Goal: Use online tool/utility

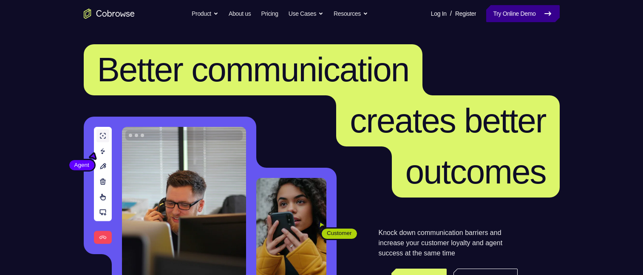
click at [515, 14] on link "Try Online Demo" at bounding box center [523, 13] width 73 height 17
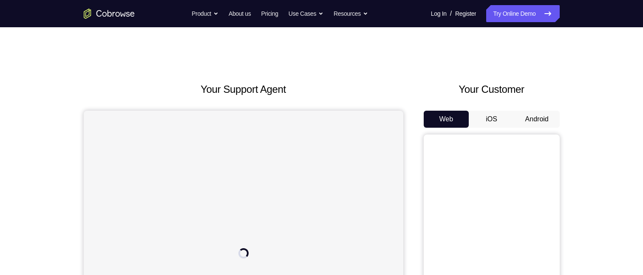
click at [541, 122] on button "Android" at bounding box center [538, 119] width 46 height 17
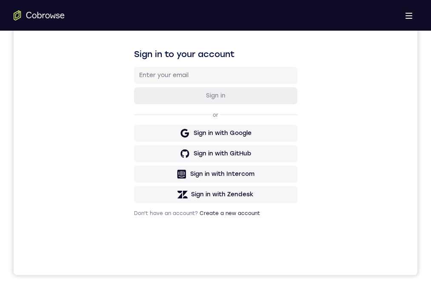
drag, startPoint x: 218, startPoint y: 479, endPoint x: 245, endPoint y: 478, distance: 27.2
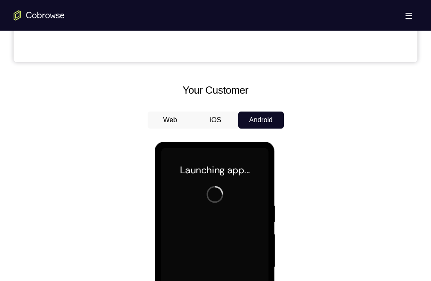
scroll to position [255, 0]
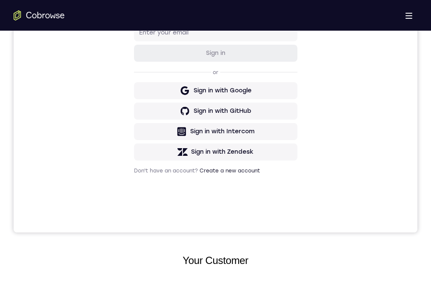
drag, startPoint x: 214, startPoint y: 467, endPoint x: 211, endPoint y: 380, distance: 86.8
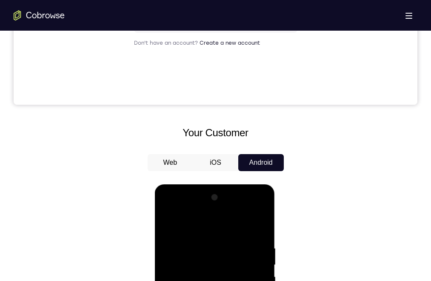
scroll to position [383, 0]
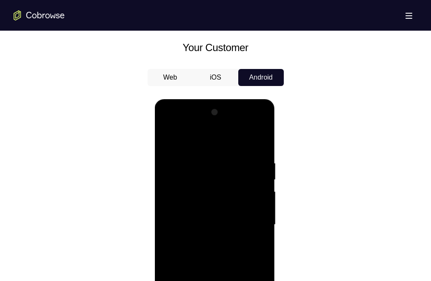
click at [244, 322] on div at bounding box center [214, 224] width 107 height 238
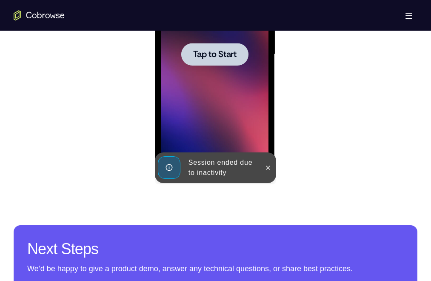
scroll to position [383, 0]
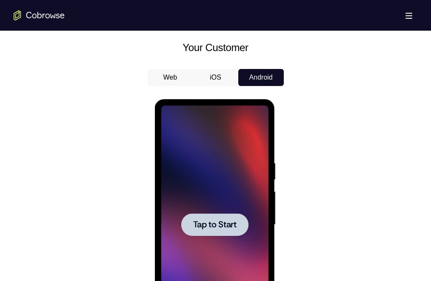
click at [212, 220] on span "Tap to Start" at bounding box center [214, 224] width 43 height 9
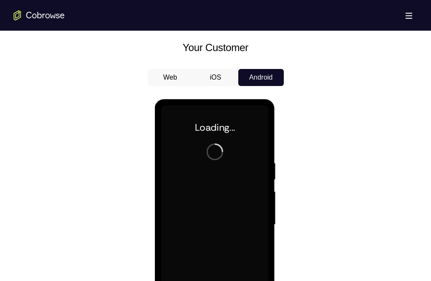
scroll to position [340, 0]
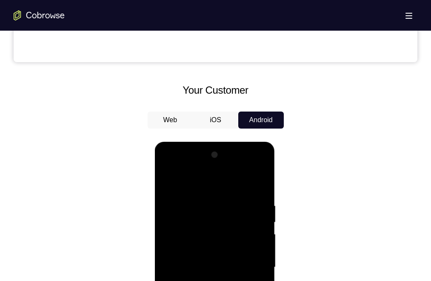
scroll to position [255, 0]
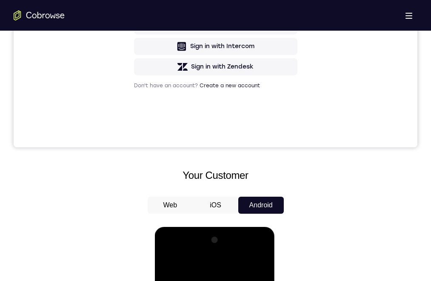
drag, startPoint x: 212, startPoint y: 412, endPoint x: 217, endPoint y: 368, distance: 43.7
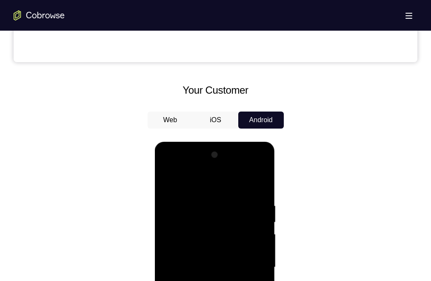
drag, startPoint x: 211, startPoint y: 380, endPoint x: 518, endPoint y: 238, distance: 337.4
click at [212, 380] on div at bounding box center [214, 267] width 107 height 238
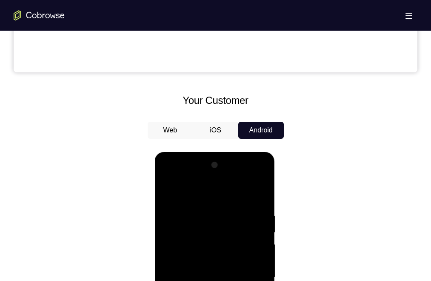
scroll to position [213, 0]
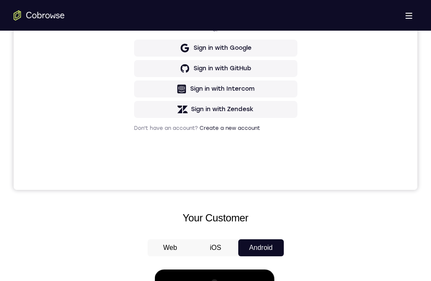
drag, startPoint x: 222, startPoint y: 443, endPoint x: 204, endPoint y: 377, distance: 68.3
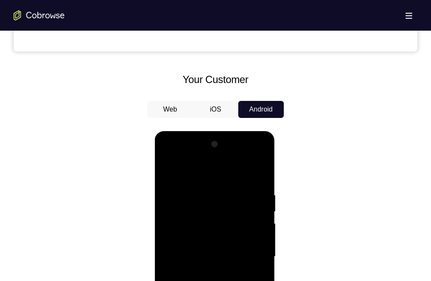
scroll to position [340, 0]
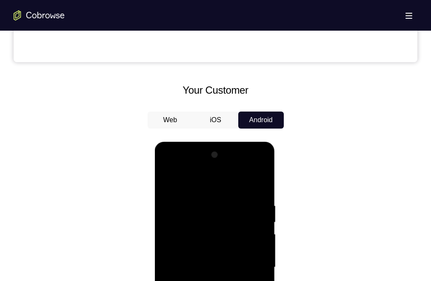
click at [256, 360] on div at bounding box center [214, 267] width 107 height 238
click at [250, 364] on div at bounding box center [214, 267] width 107 height 238
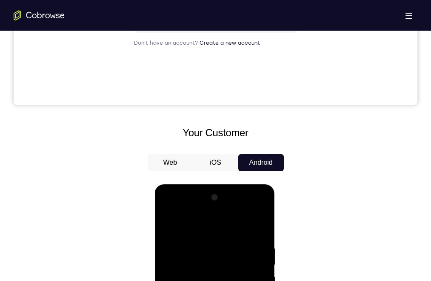
scroll to position [213, 0]
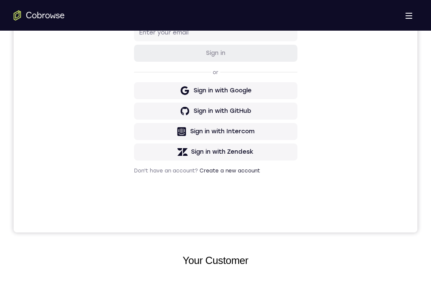
scroll to position [128, 0]
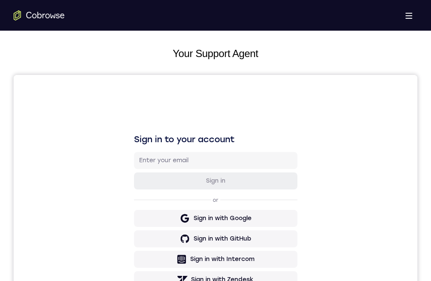
scroll to position [383, 0]
